Goal: Find specific page/section: Find specific page/section

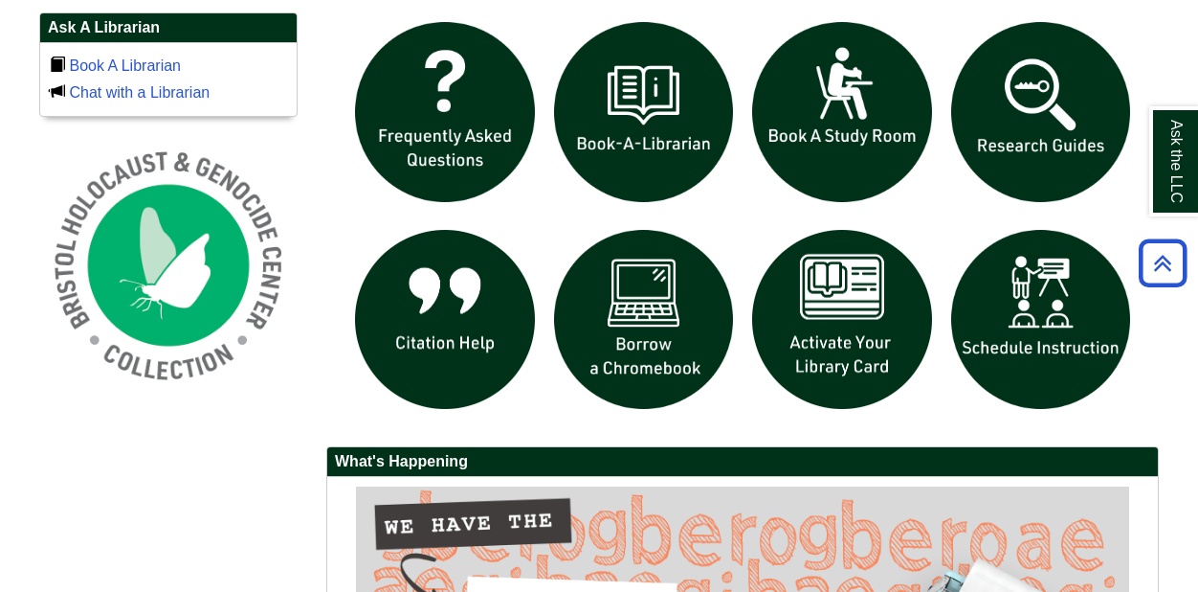
scroll to position [1328, 0]
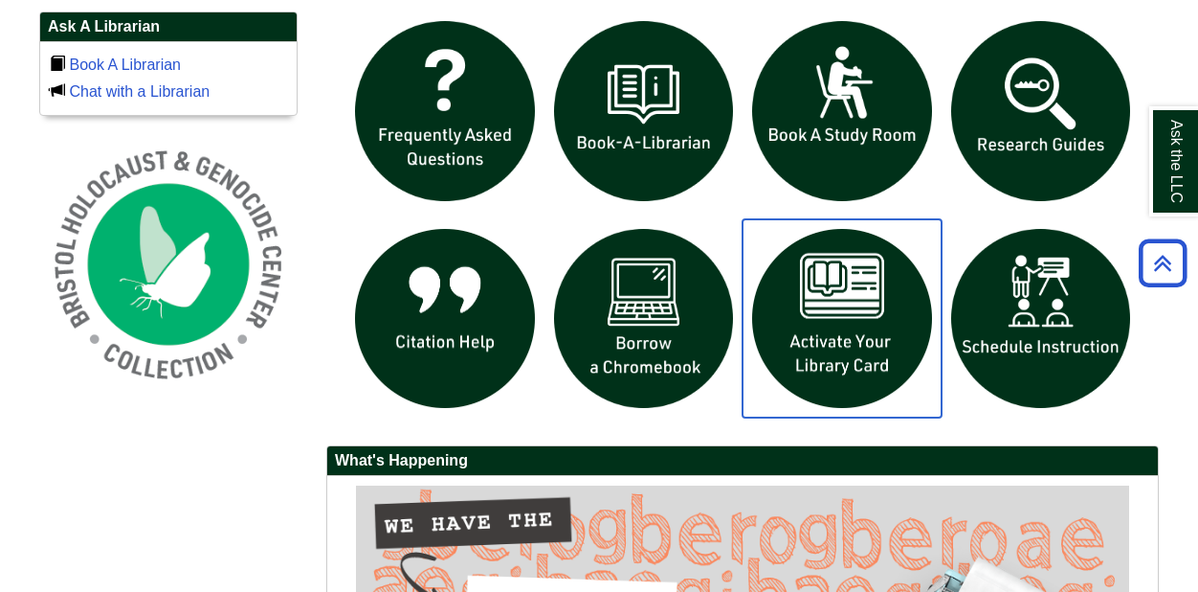
click at [864, 292] on img "slideshow" at bounding box center [842, 318] width 199 height 199
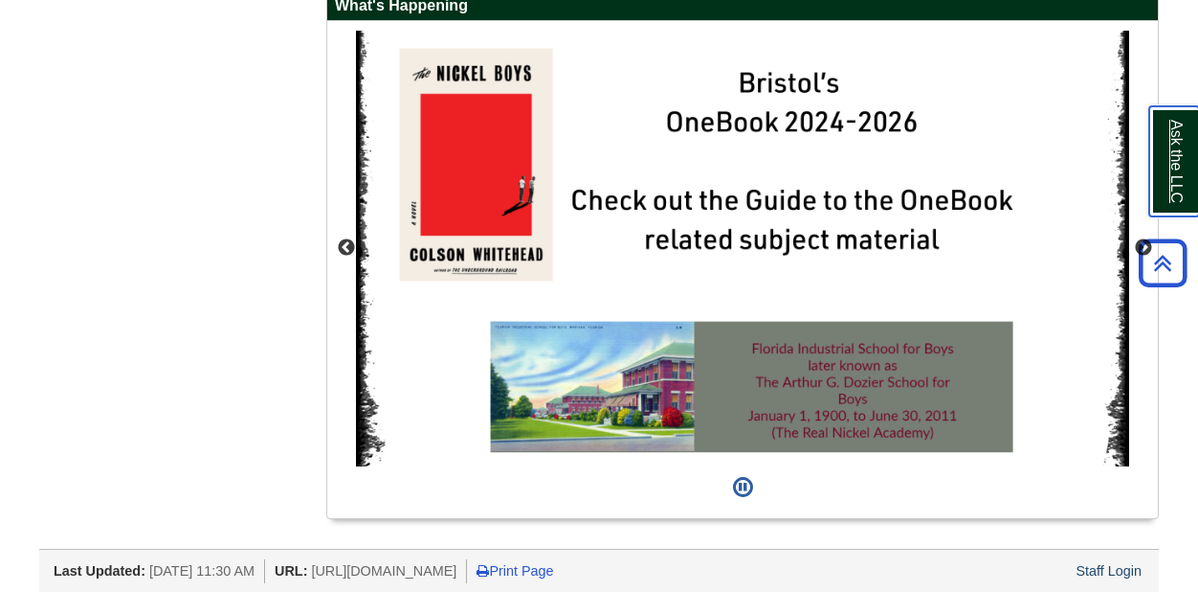
scroll to position [1787, 0]
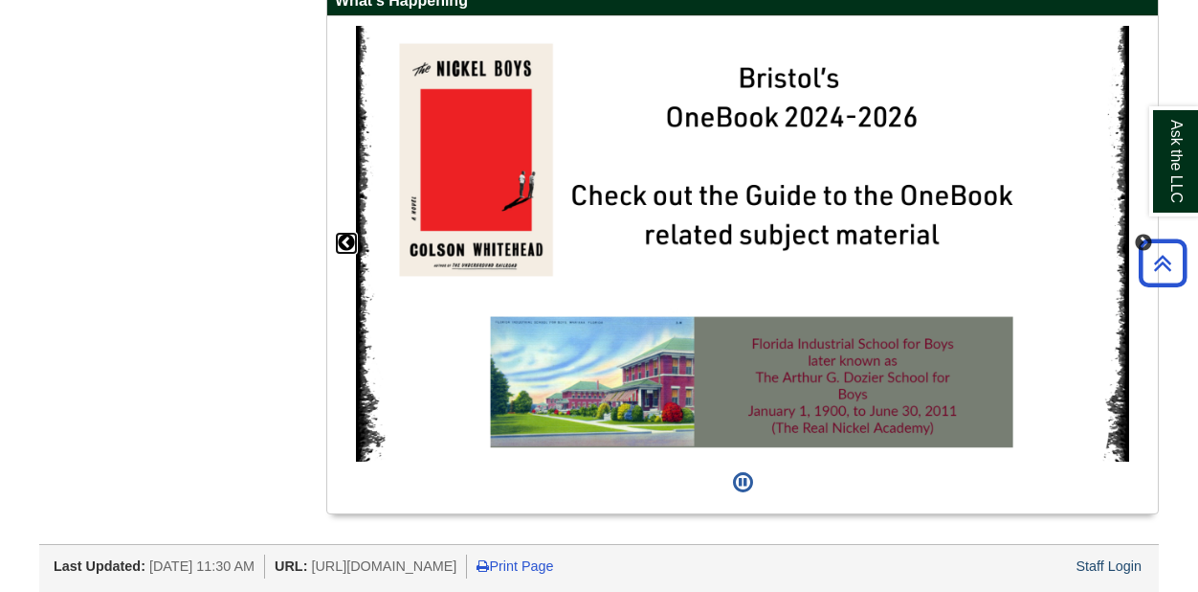
click at [347, 240] on button "Previous" at bounding box center [346, 243] width 19 height 19
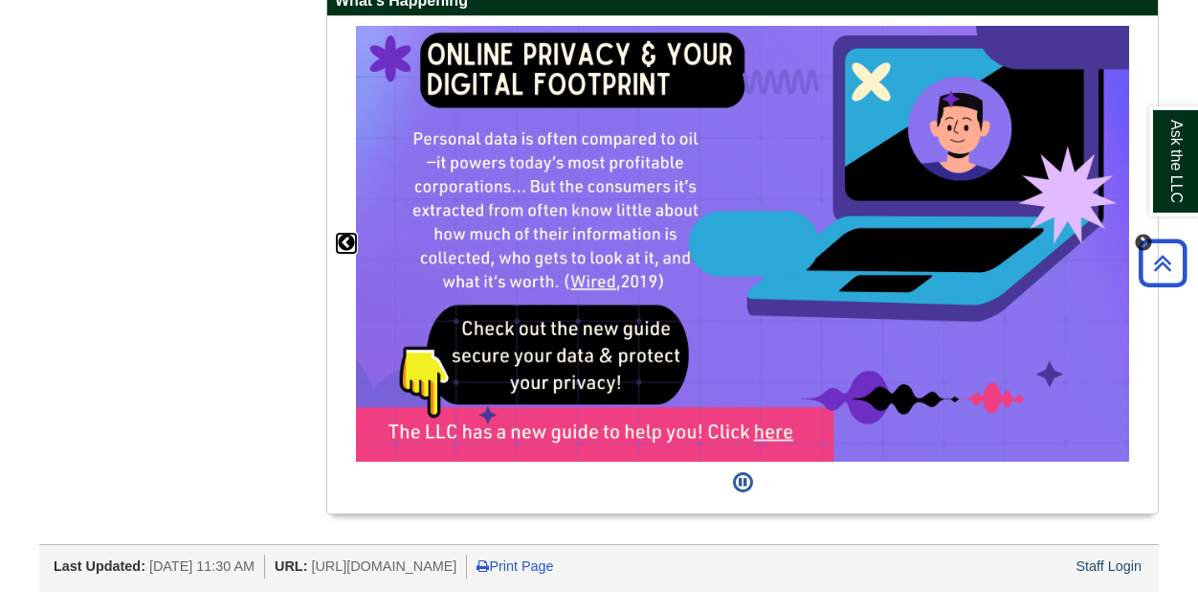
click at [348, 239] on button "Previous" at bounding box center [346, 243] width 19 height 19
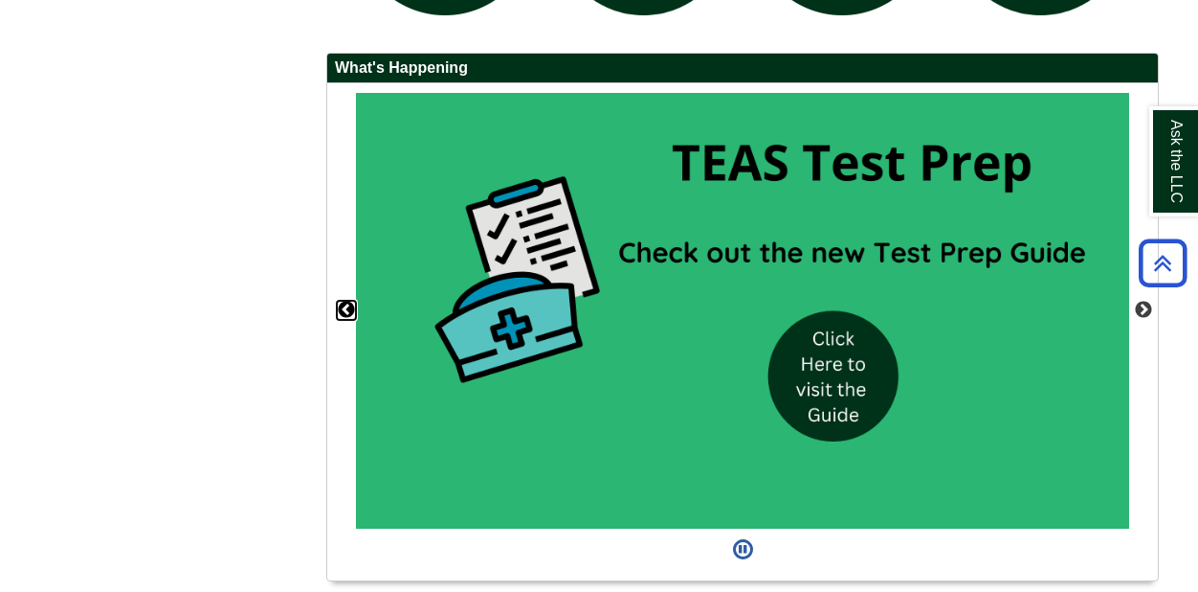
scroll to position [1711, 0]
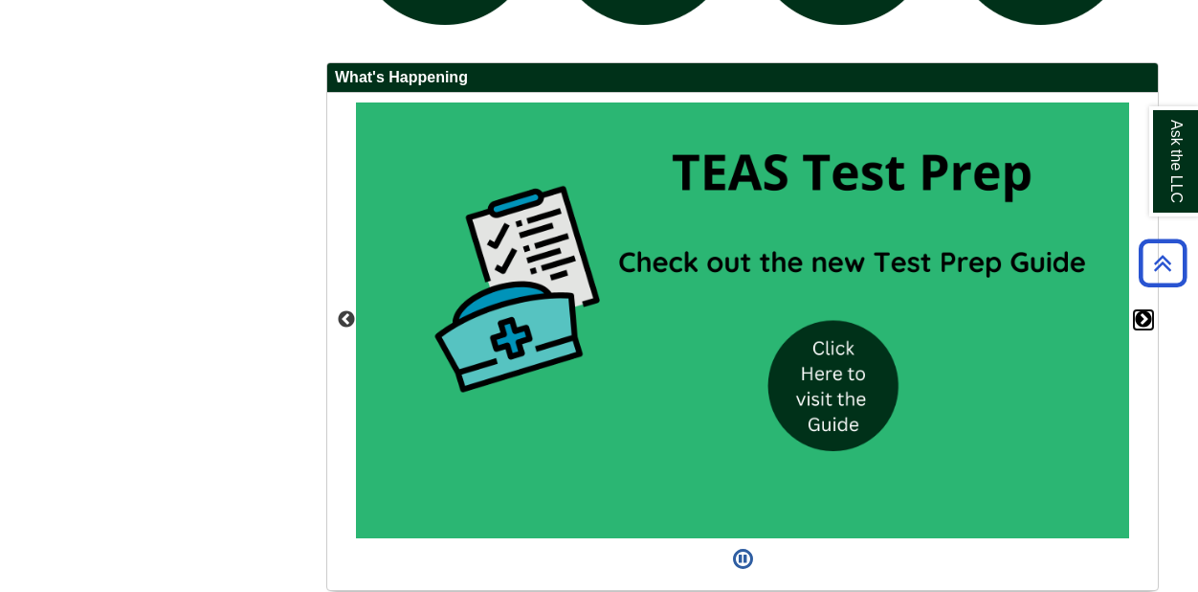
click at [1143, 313] on button "Next" at bounding box center [1143, 319] width 19 height 19
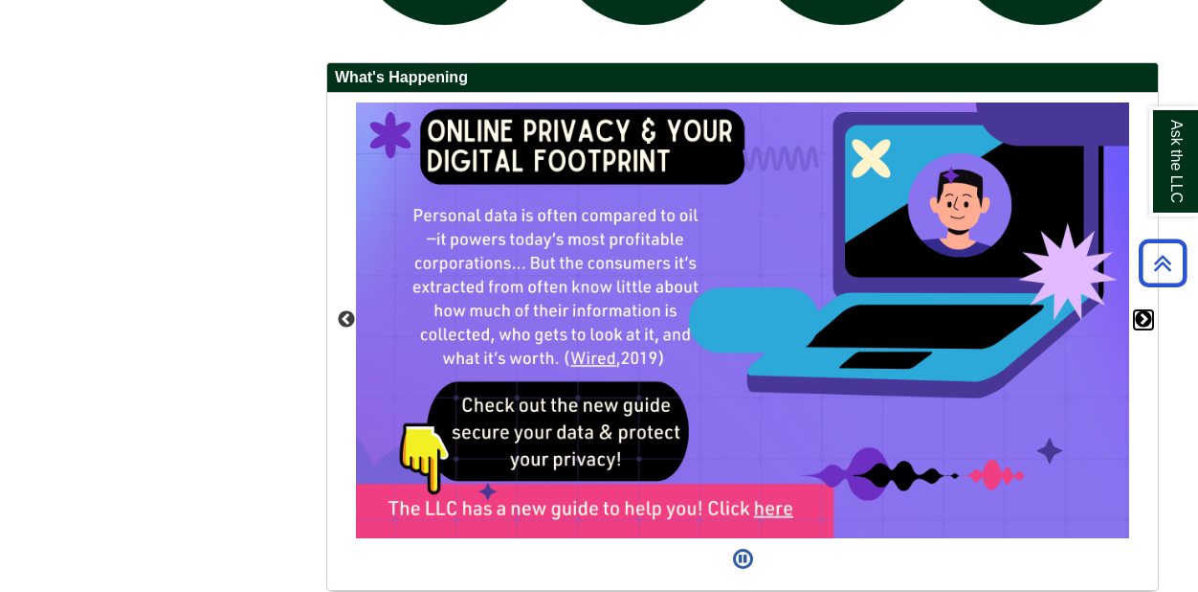
click at [1143, 313] on button "Next" at bounding box center [1143, 319] width 19 height 19
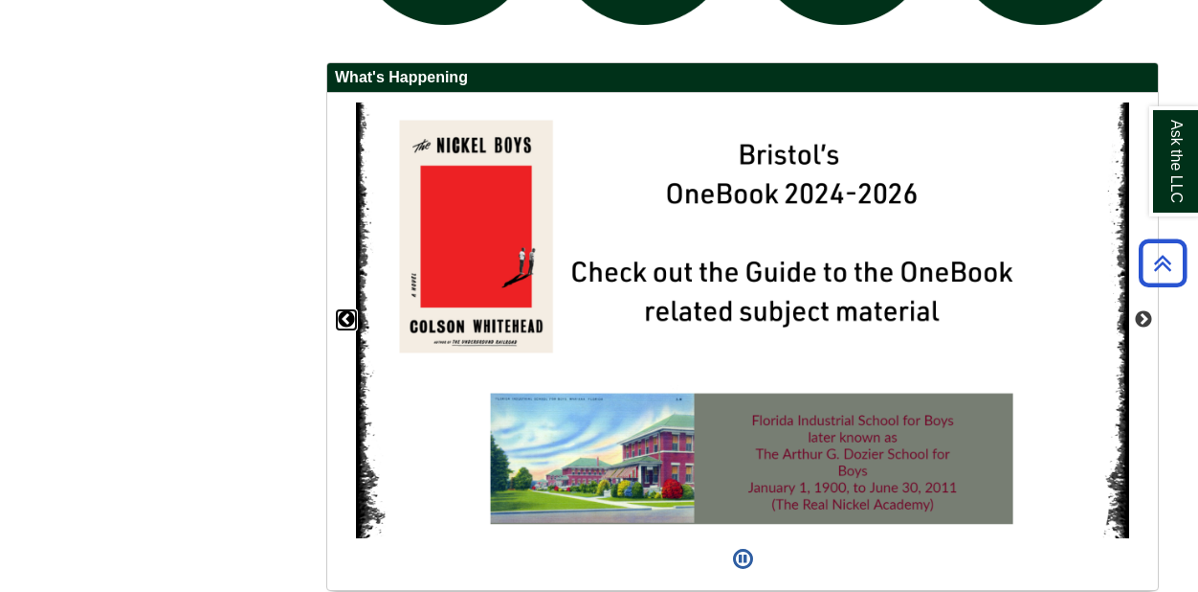
click at [353, 314] on button "Previous" at bounding box center [346, 319] width 19 height 19
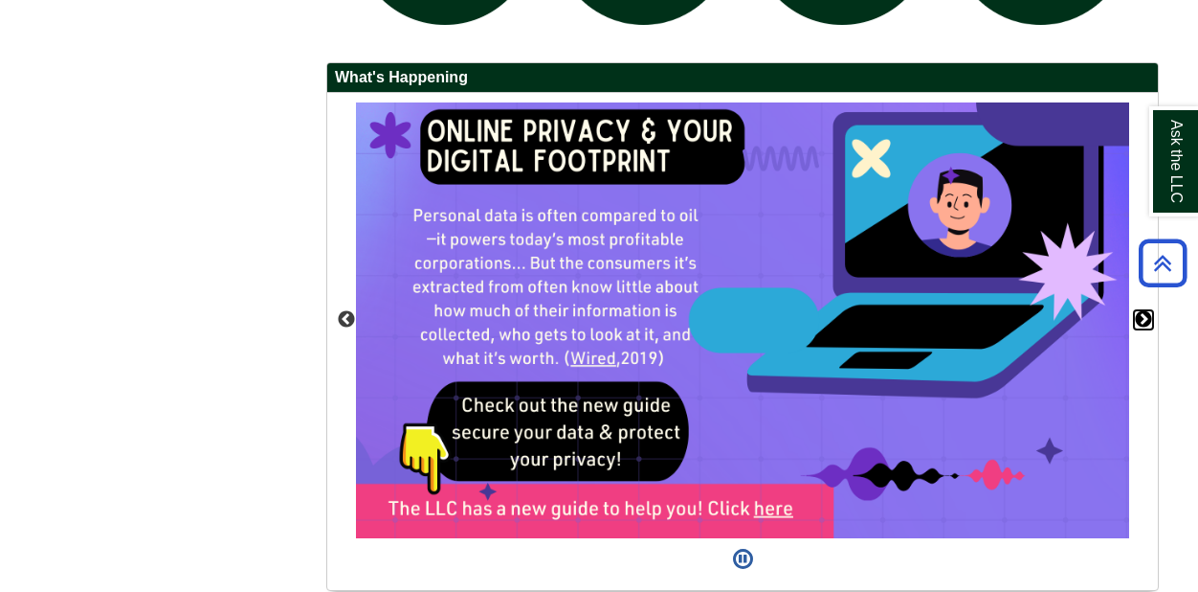
click at [1141, 319] on button "Next" at bounding box center [1143, 319] width 19 height 19
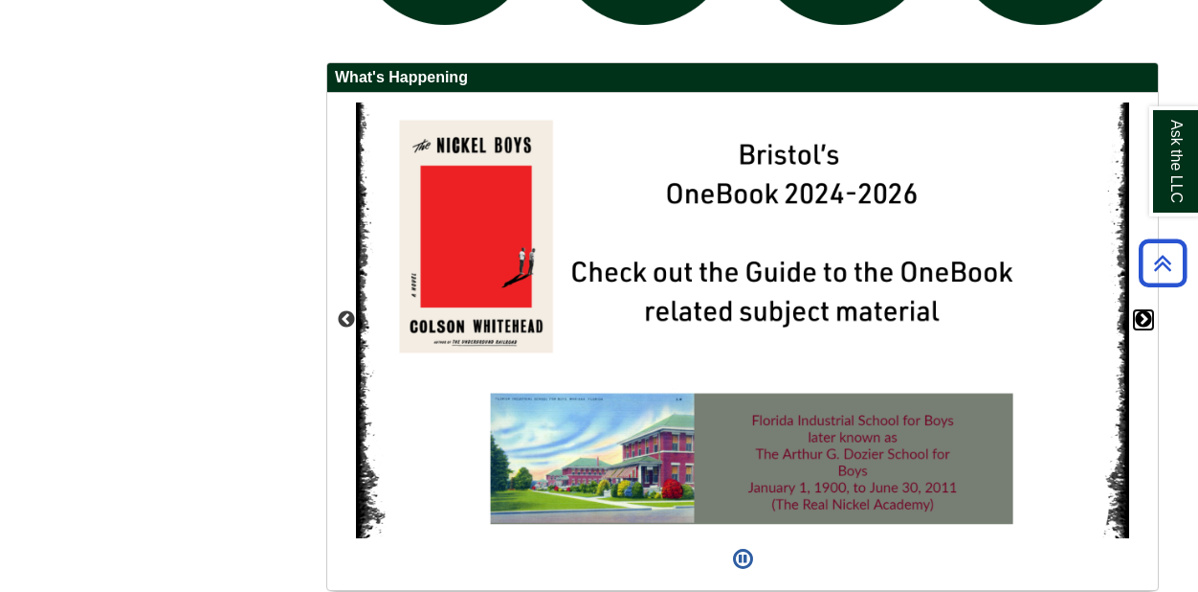
click at [1144, 326] on button "Next" at bounding box center [1143, 319] width 19 height 19
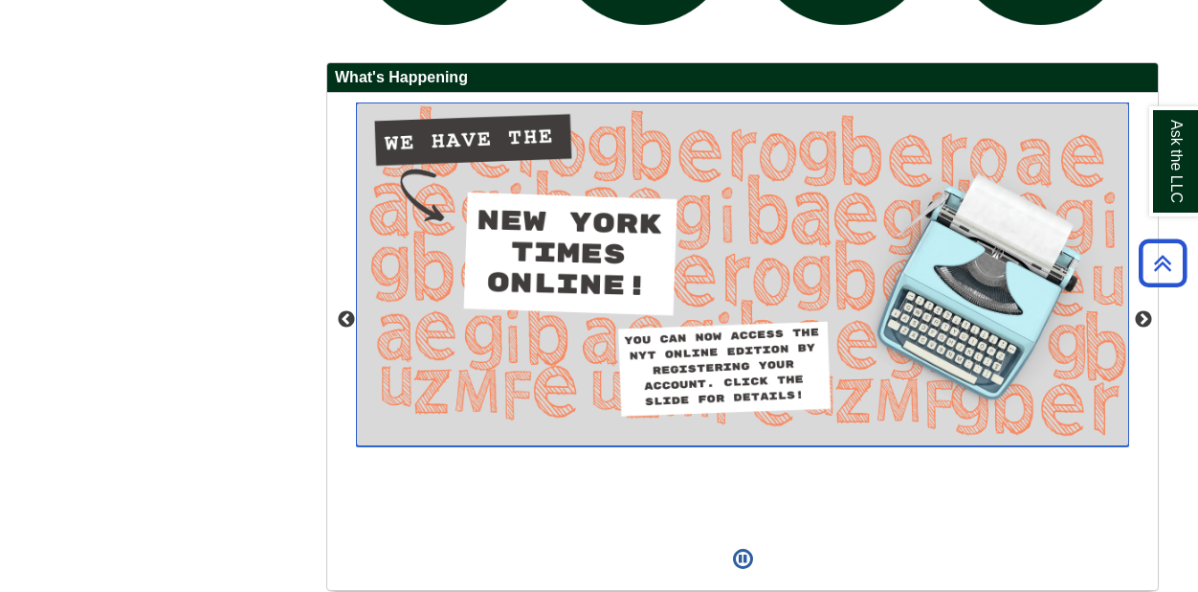
click at [739, 318] on img "slideshow" at bounding box center [742, 274] width 773 height 344
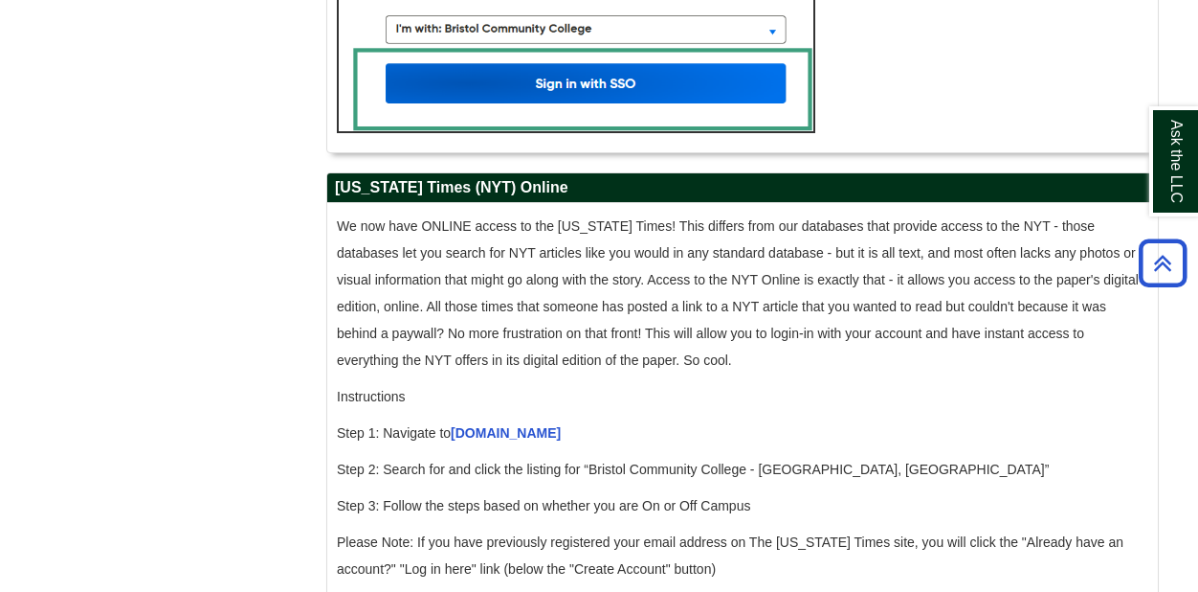
scroll to position [1714, 0]
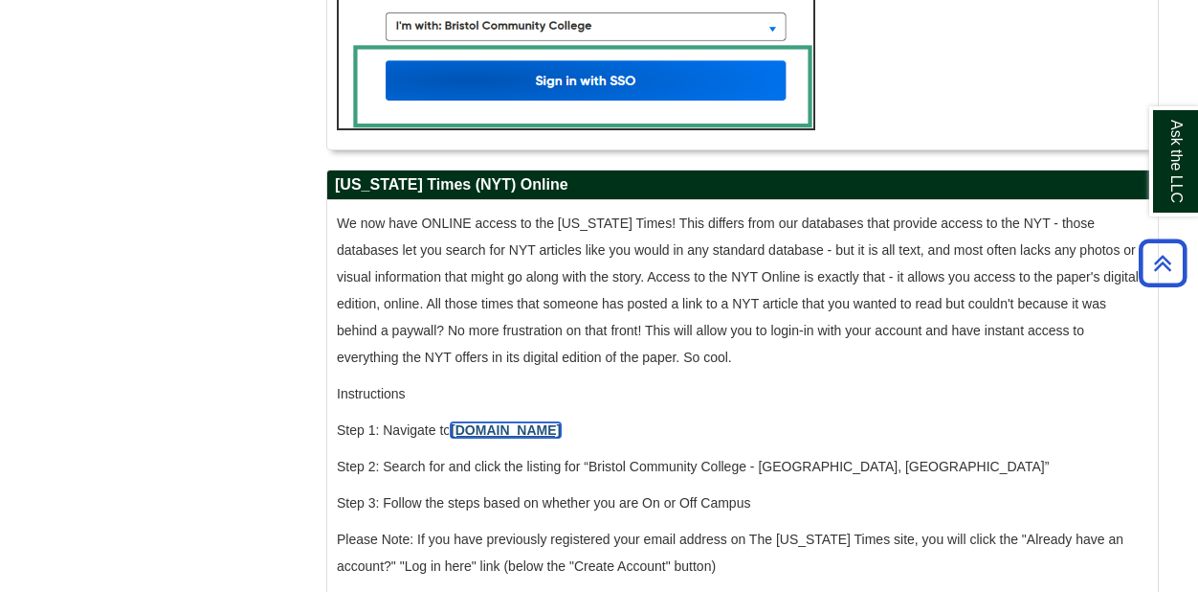
click at [543, 437] on link "accessnyt.com" at bounding box center [506, 429] width 110 height 15
